Goal: Find specific page/section: Find specific page/section

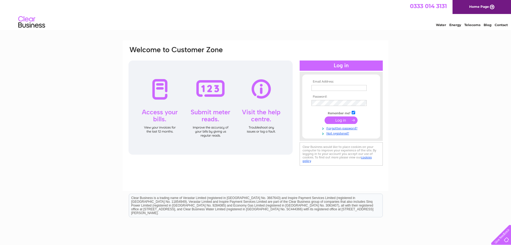
type input "[EMAIL_ADDRESS][DOMAIN_NAME]"
click at [346, 121] on input "submit" at bounding box center [341, 120] width 33 height 8
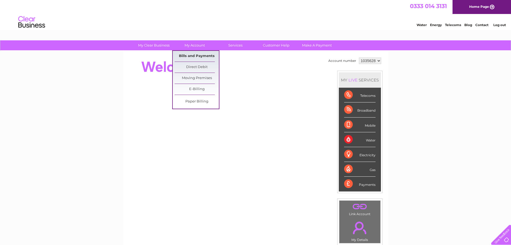
click at [203, 53] on link "Bills and Payments" at bounding box center [197, 56] width 44 height 11
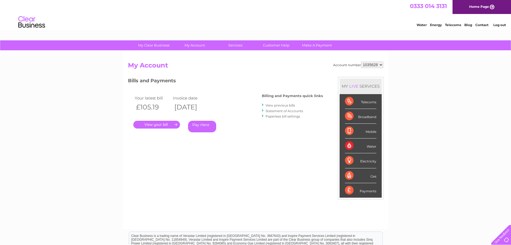
click at [160, 126] on link "." at bounding box center [156, 125] width 47 height 8
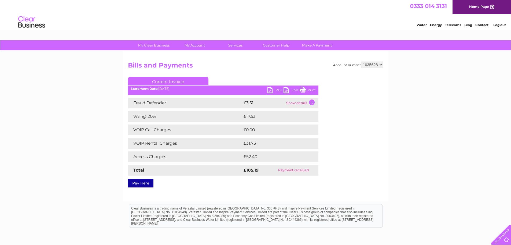
click at [311, 88] on link "Print" at bounding box center [308, 91] width 16 height 8
